Goal: Task Accomplishment & Management: Use online tool/utility

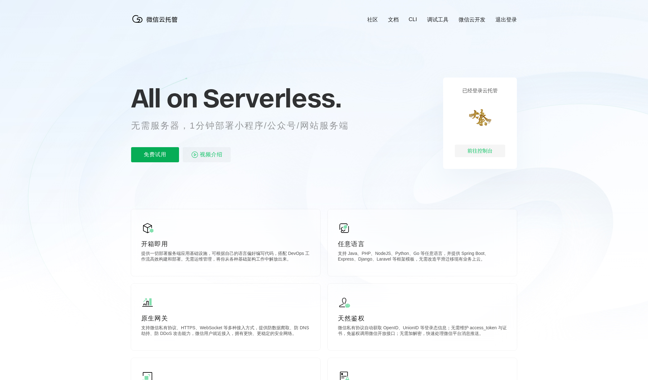
click at [146, 151] on p "免费试用" at bounding box center [155, 154] width 48 height 15
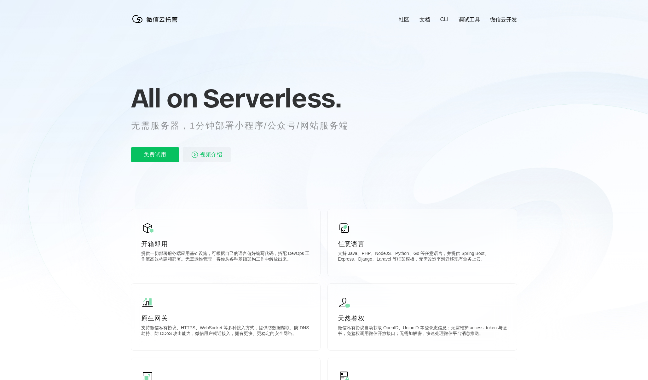
scroll to position [0, 1120]
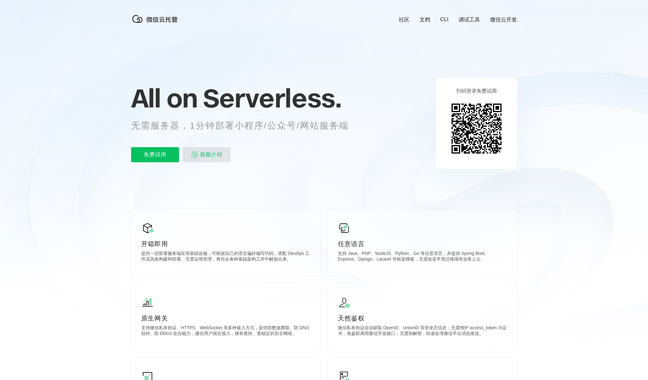
click at [211, 160] on span "视频介绍" at bounding box center [211, 154] width 23 height 15
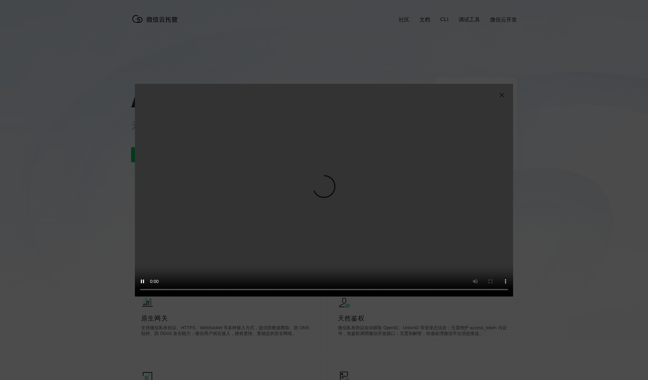
click at [502, 97] on img at bounding box center [502, 95] width 8 height 8
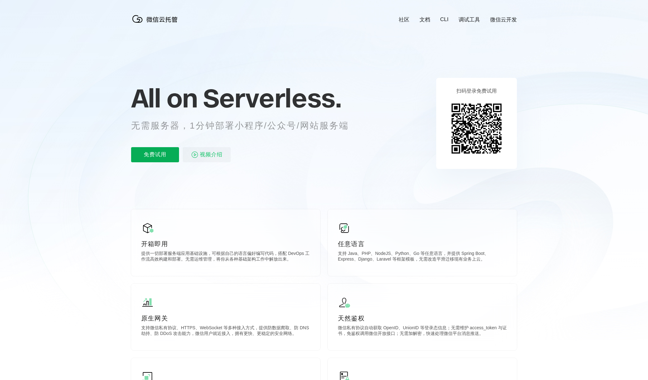
click at [168, 153] on p "免费试用" at bounding box center [155, 154] width 48 height 15
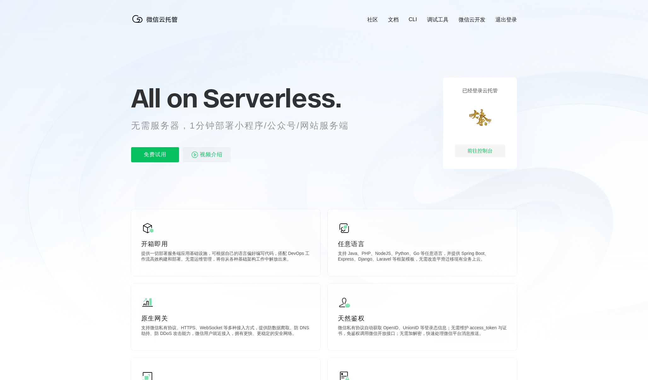
scroll to position [0, 1120]
click at [489, 153] on div "前往控制台" at bounding box center [480, 151] width 50 height 13
